Goal: Browse casually

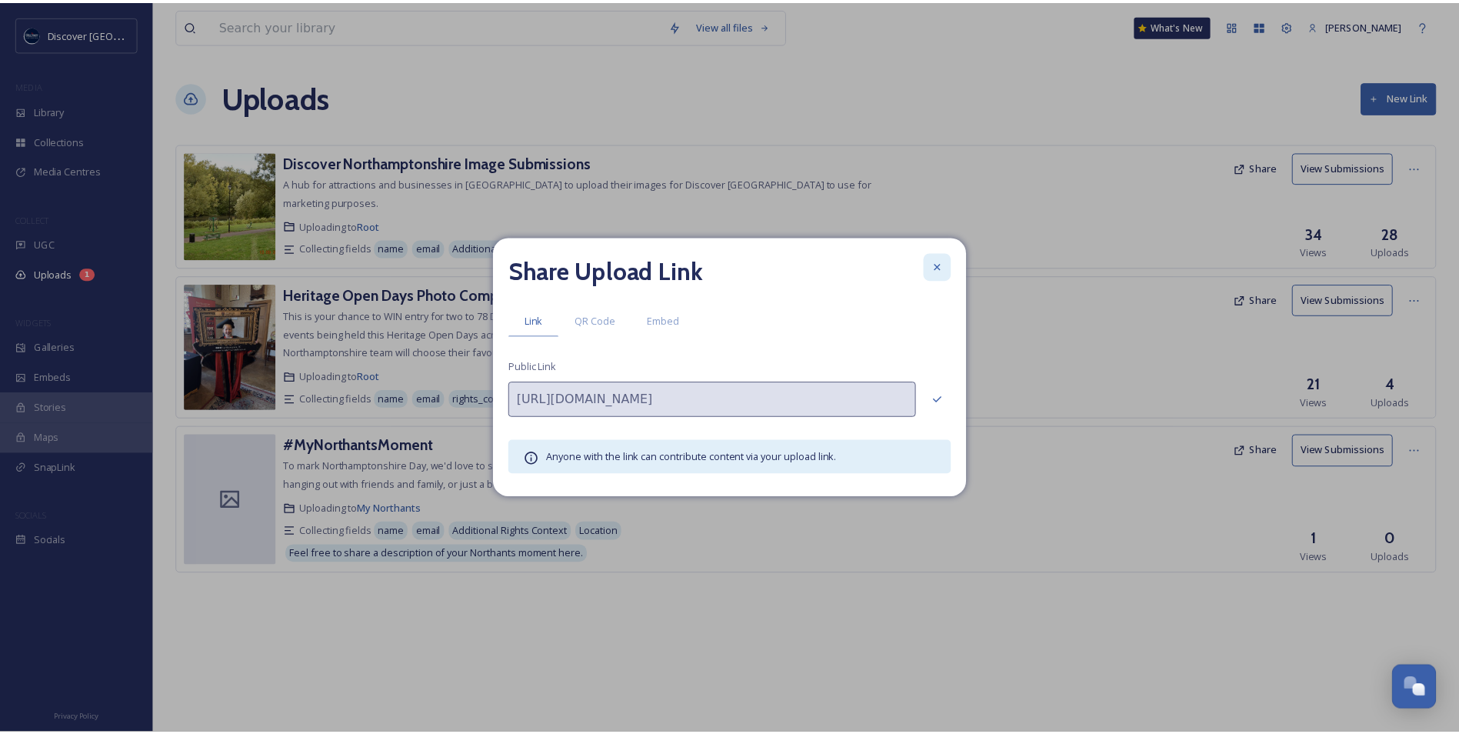
scroll to position [3887, 0]
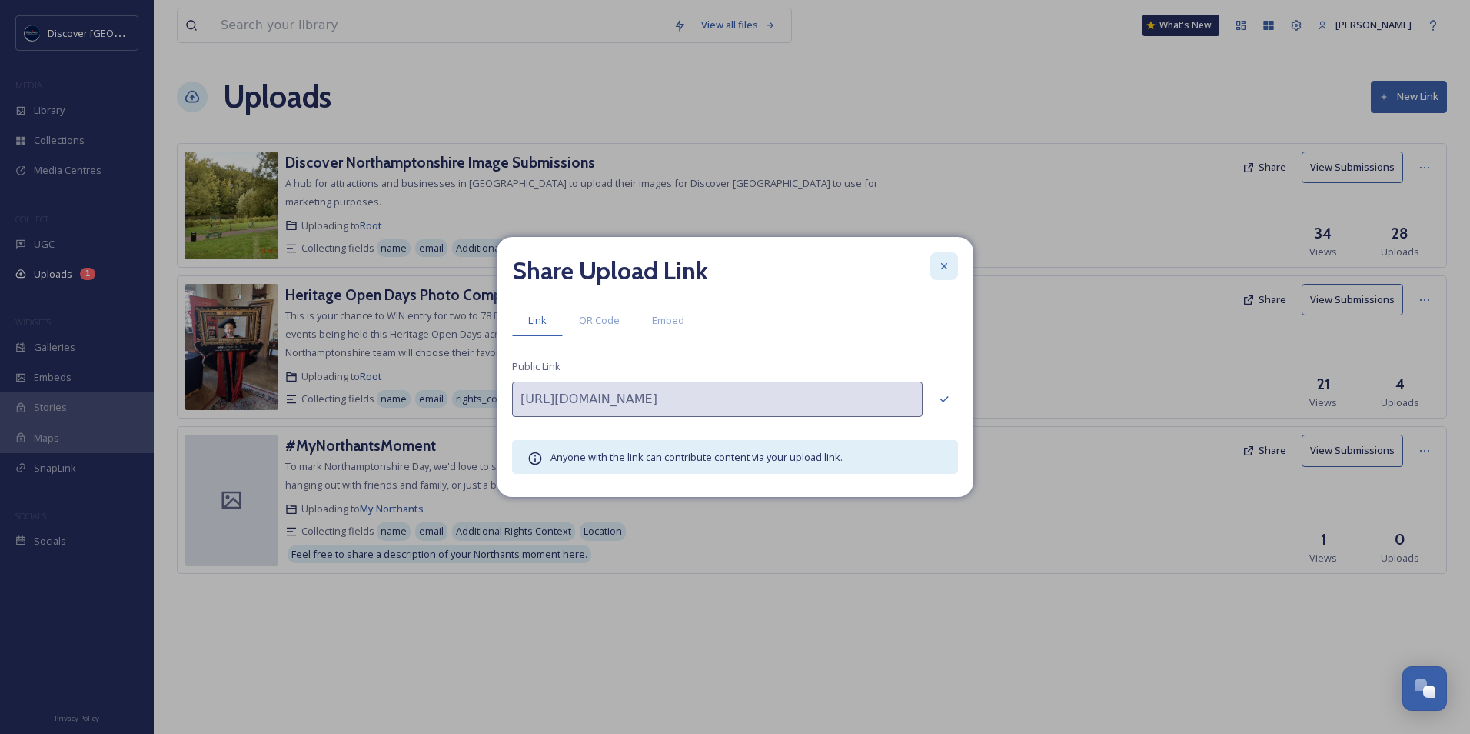
click at [949, 271] on icon at bounding box center [944, 266] width 12 height 12
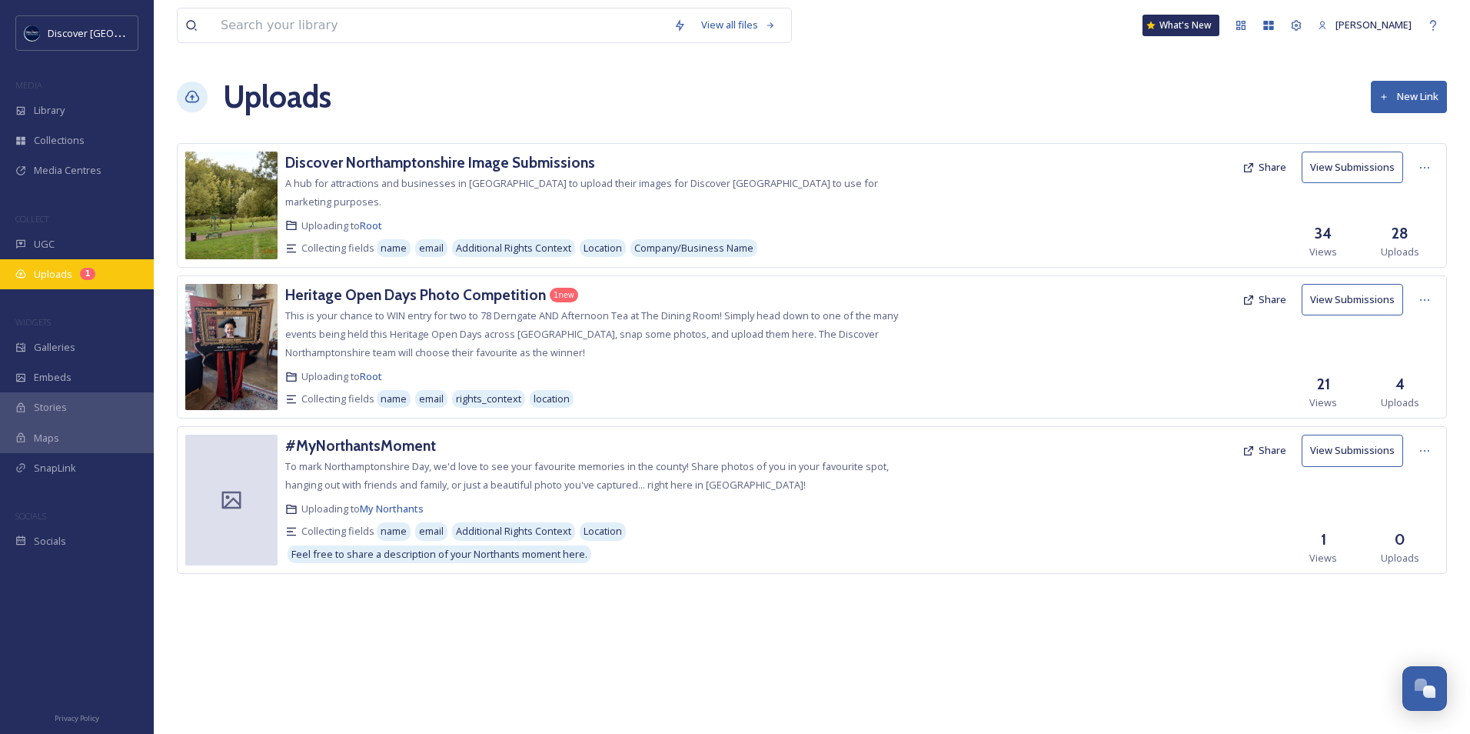
click at [44, 268] on span "Uploads" at bounding box center [53, 274] width 38 height 15
click at [363, 289] on h3 "Heritage Open Days Photo Competition" at bounding box center [415, 294] width 261 height 18
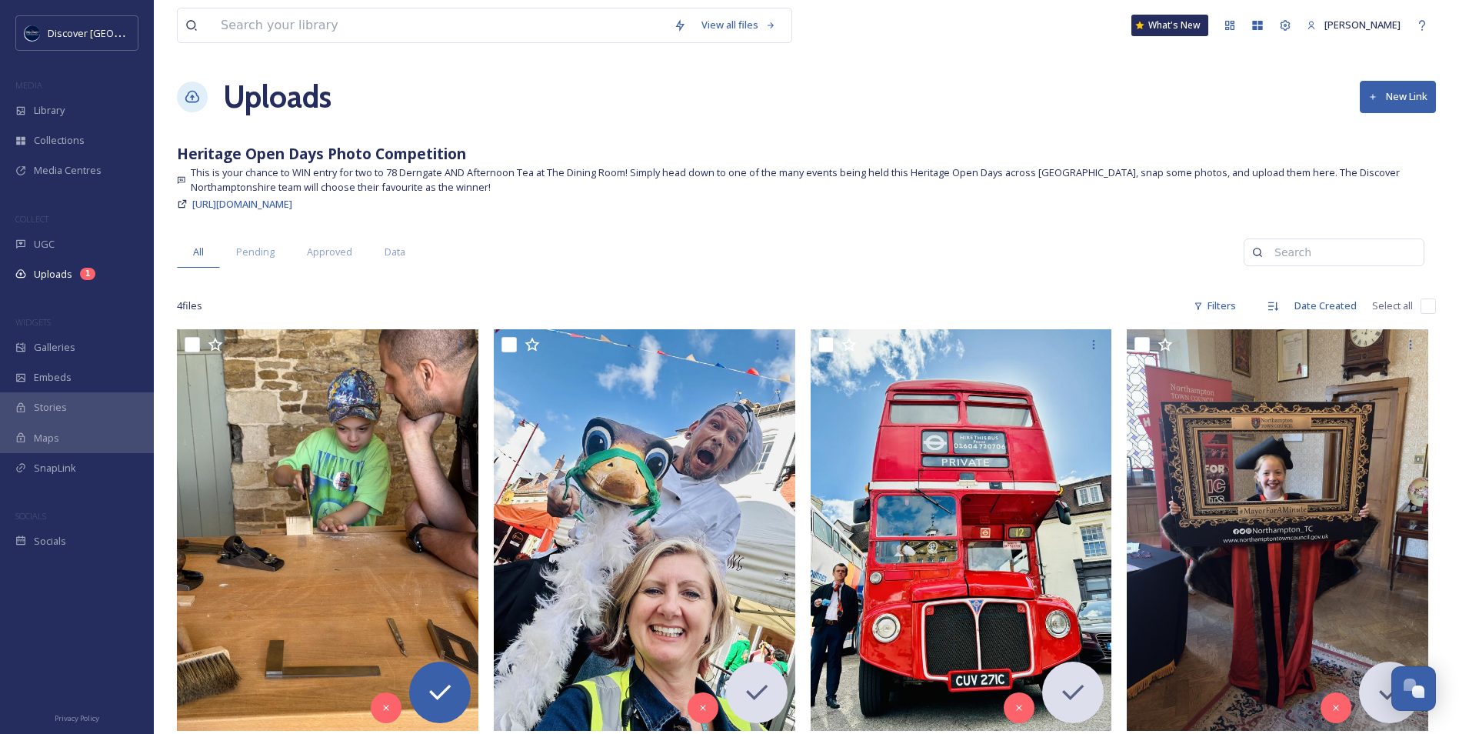
scroll to position [77, 0]
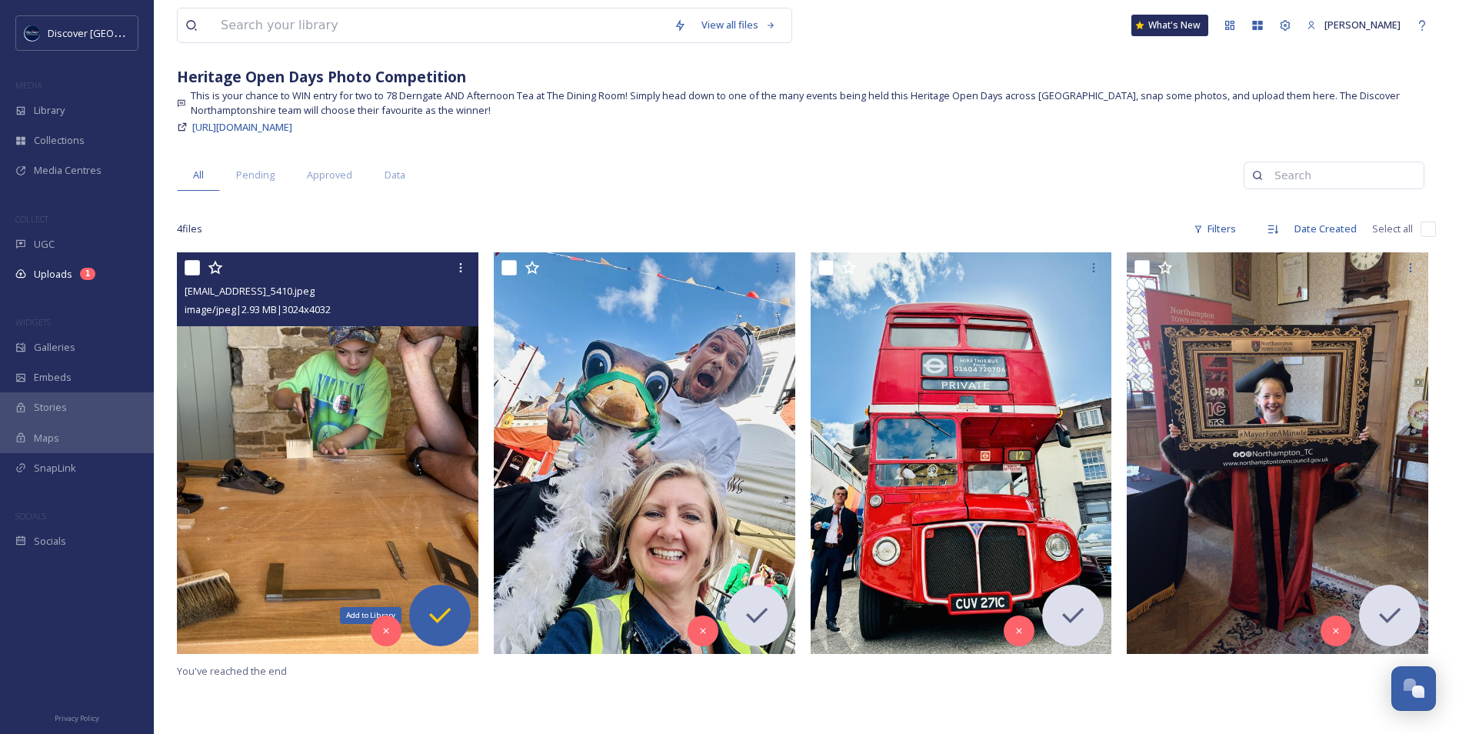
click at [431, 606] on icon at bounding box center [439, 615] width 31 height 31
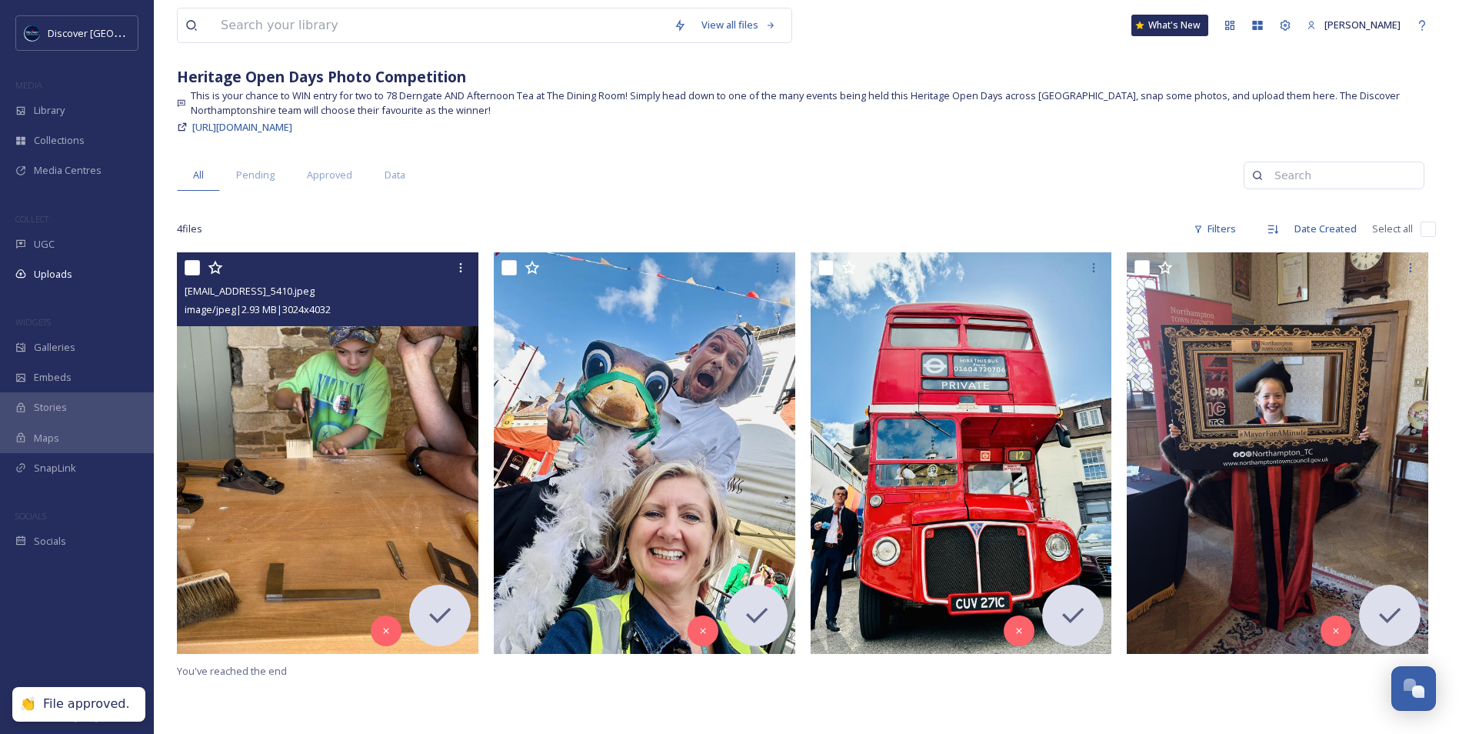
click at [351, 508] on img at bounding box center [327, 452] width 301 height 401
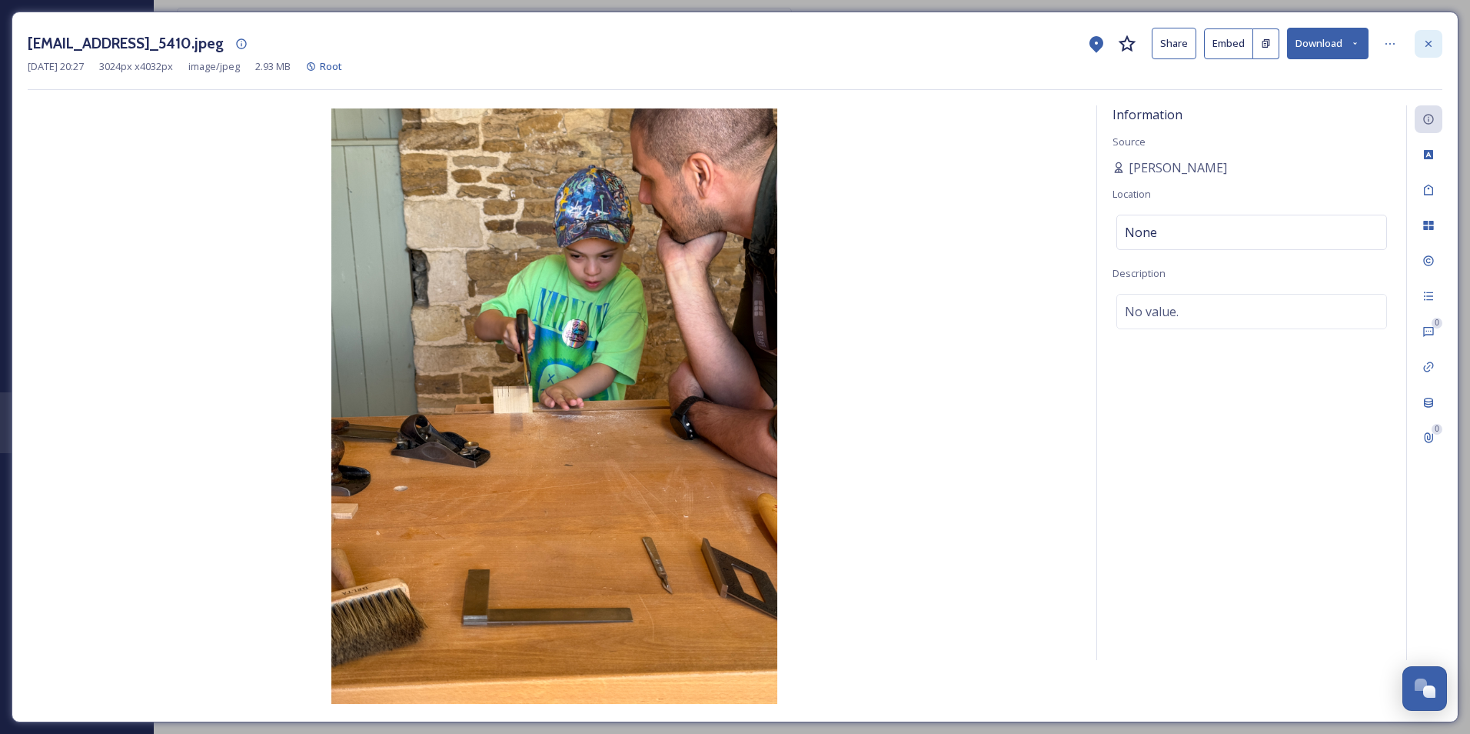
click at [1433, 42] on icon at bounding box center [1429, 44] width 12 height 12
